Goal: Find specific page/section

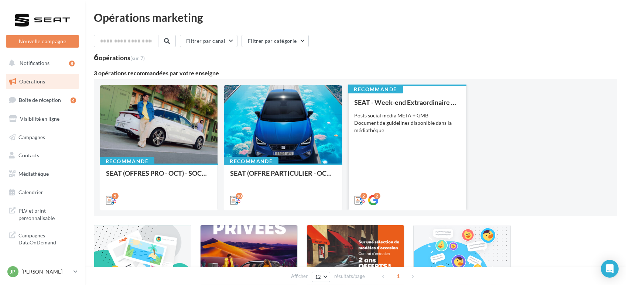
click at [413, 186] on div "SEAT - Week-end Extraordinaire (JPO) - OCTOBRE Posts social média META + GMB Do…" at bounding box center [408, 151] width 106 height 105
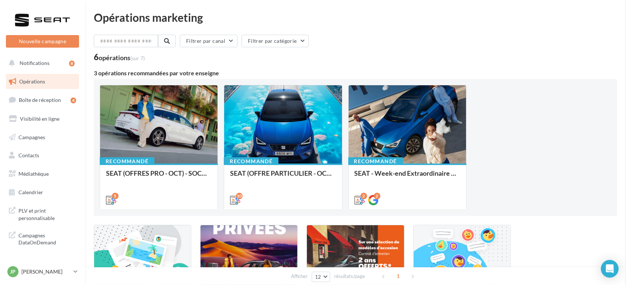
click at [260, 195] on div "Opérations marketing Filtrer par canal Filtrer par catégorie 6 opérations (sur …" at bounding box center [355, 186] width 523 height 348
click at [260, 195] on div "10" at bounding box center [283, 199] width 106 height 9
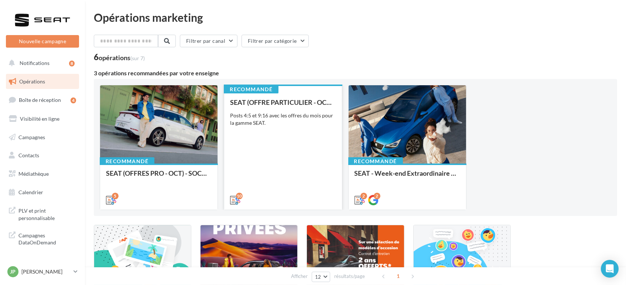
click at [244, 167] on div "SEAT (OFFRE PARTICULIER - OCT) - SOCIAL MEDIA Posts 4:5 et 9:16 avec les offres…" at bounding box center [283, 151] width 106 height 105
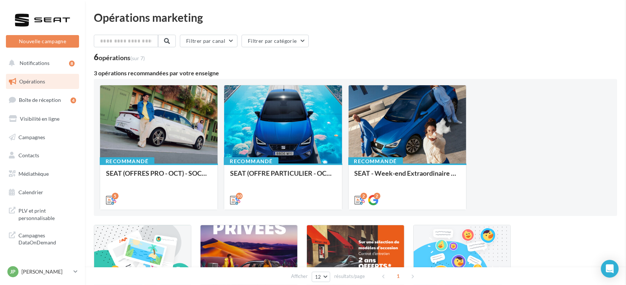
click at [178, 175] on div "Opérations marketing Filtrer par canal Filtrer par catégorie 6 opérations (sur …" at bounding box center [355, 186] width 523 height 348
click at [25, 175] on span "Médiathèque" at bounding box center [33, 174] width 30 height 6
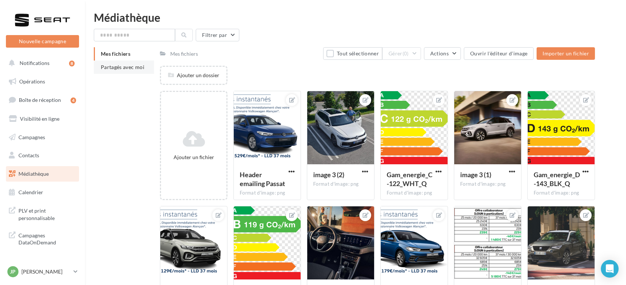
click at [116, 66] on span "Partagés avec moi" at bounding box center [123, 67] width 44 height 6
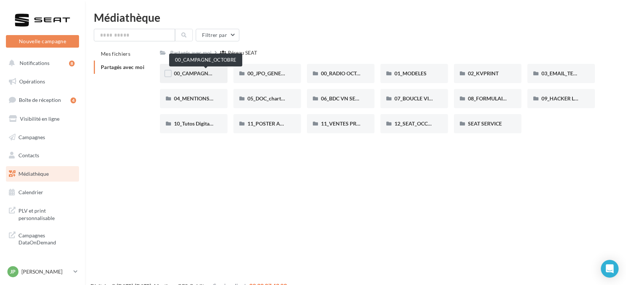
click at [183, 73] on span "00_CAMPAGNE_OCTOBRE" at bounding box center [205, 73] width 63 height 6
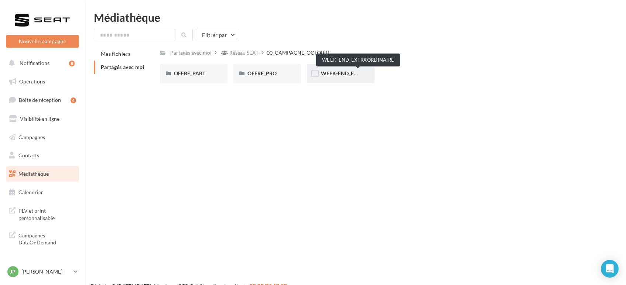
click at [345, 73] on span "WEEK-END_EXTRAORDINAIRE" at bounding box center [358, 73] width 75 height 6
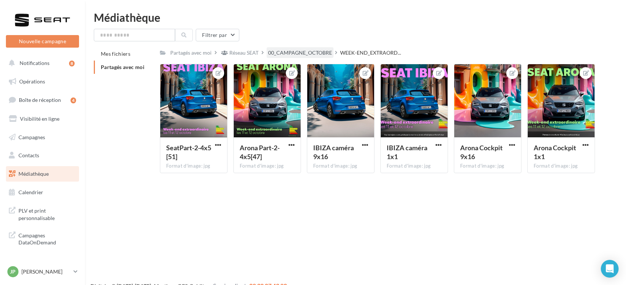
click at [293, 50] on div "00_CAMPAGNE_OCTOBRE" at bounding box center [300, 52] width 64 height 7
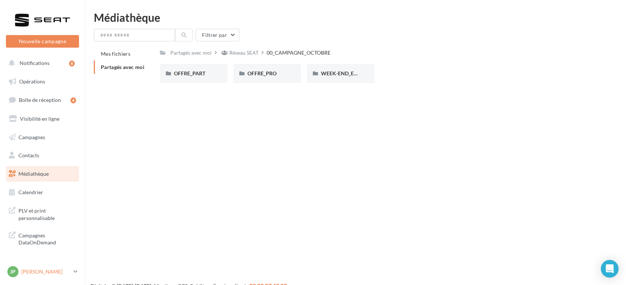
click at [35, 268] on p "[PERSON_NAME]" at bounding box center [45, 271] width 49 height 7
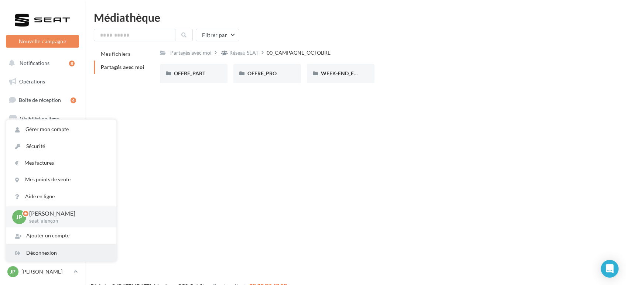
click at [39, 256] on div "Déconnexion" at bounding box center [61, 253] width 110 height 17
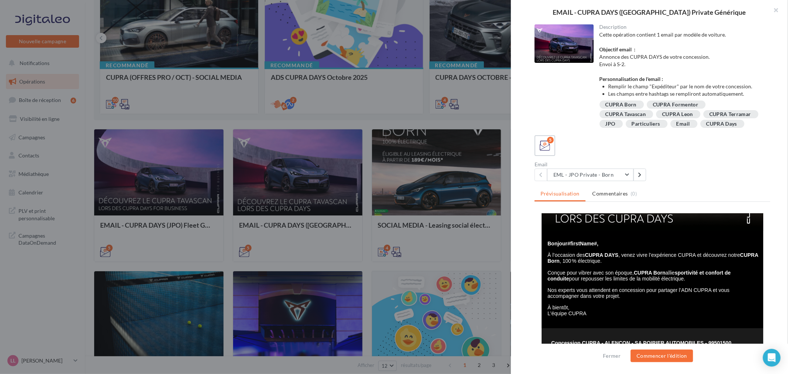
scroll to position [76, 0]
